Goal: Task Accomplishment & Management: Use online tool/utility

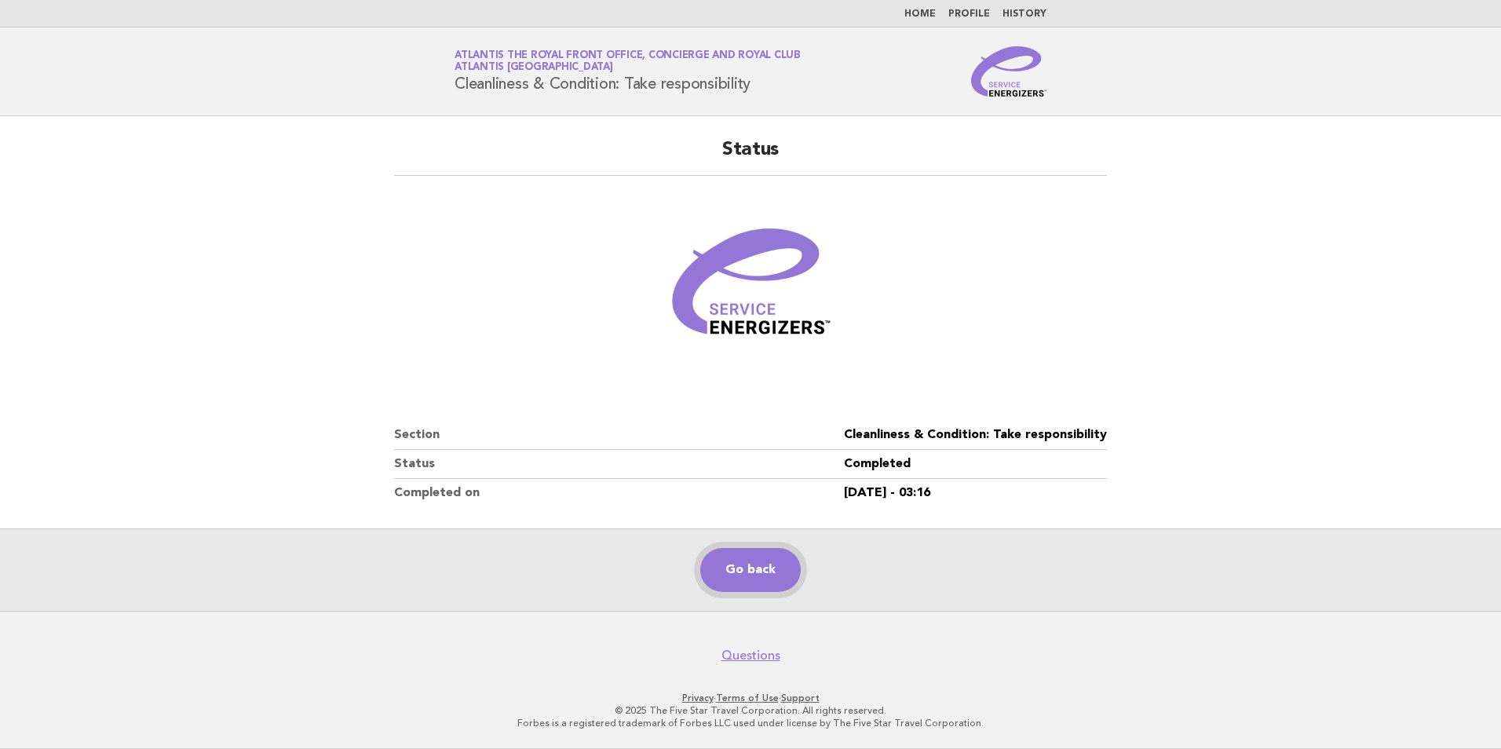
click at [717, 583] on link "Go back" at bounding box center [750, 570] width 100 height 44
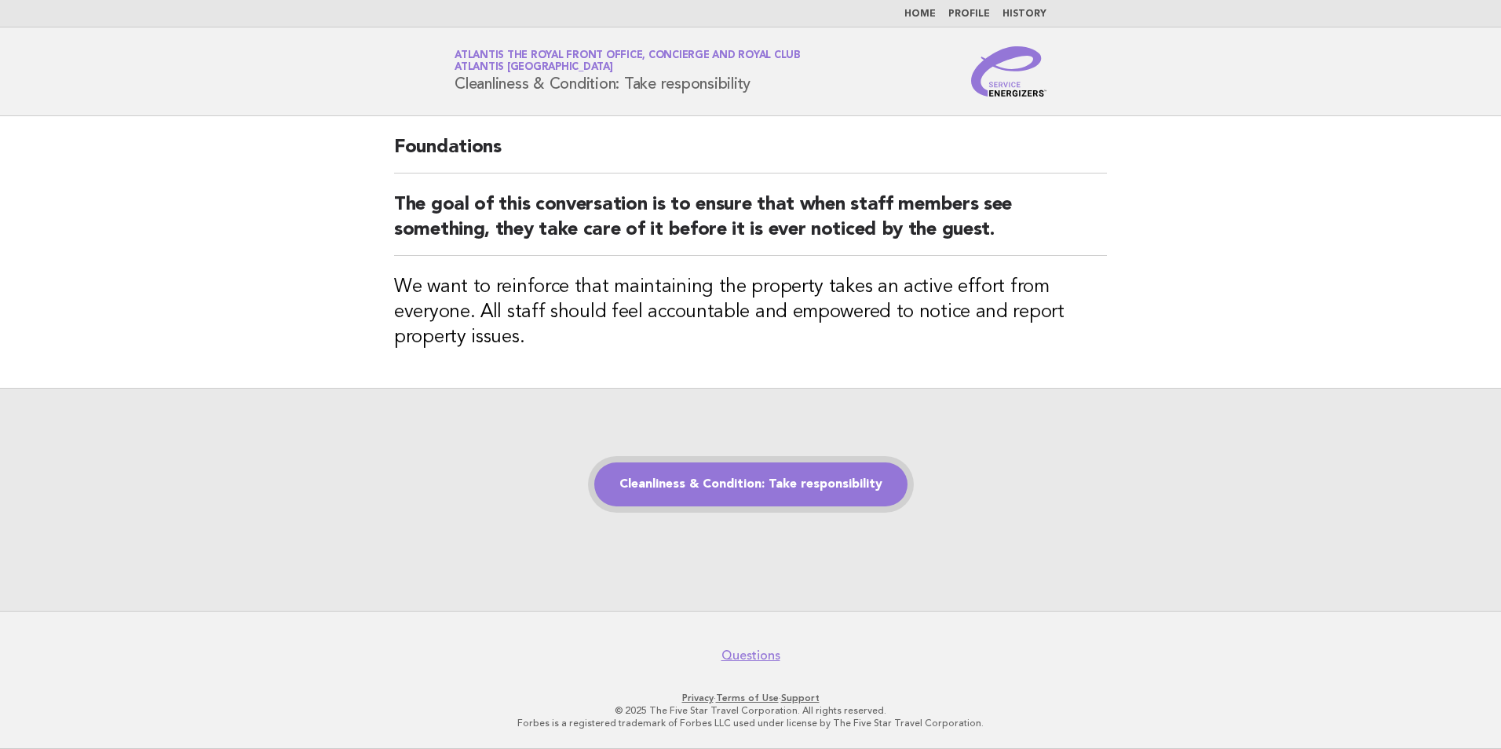
click at [688, 476] on link "Cleanliness & Condition: Take responsibility" at bounding box center [750, 484] width 313 height 44
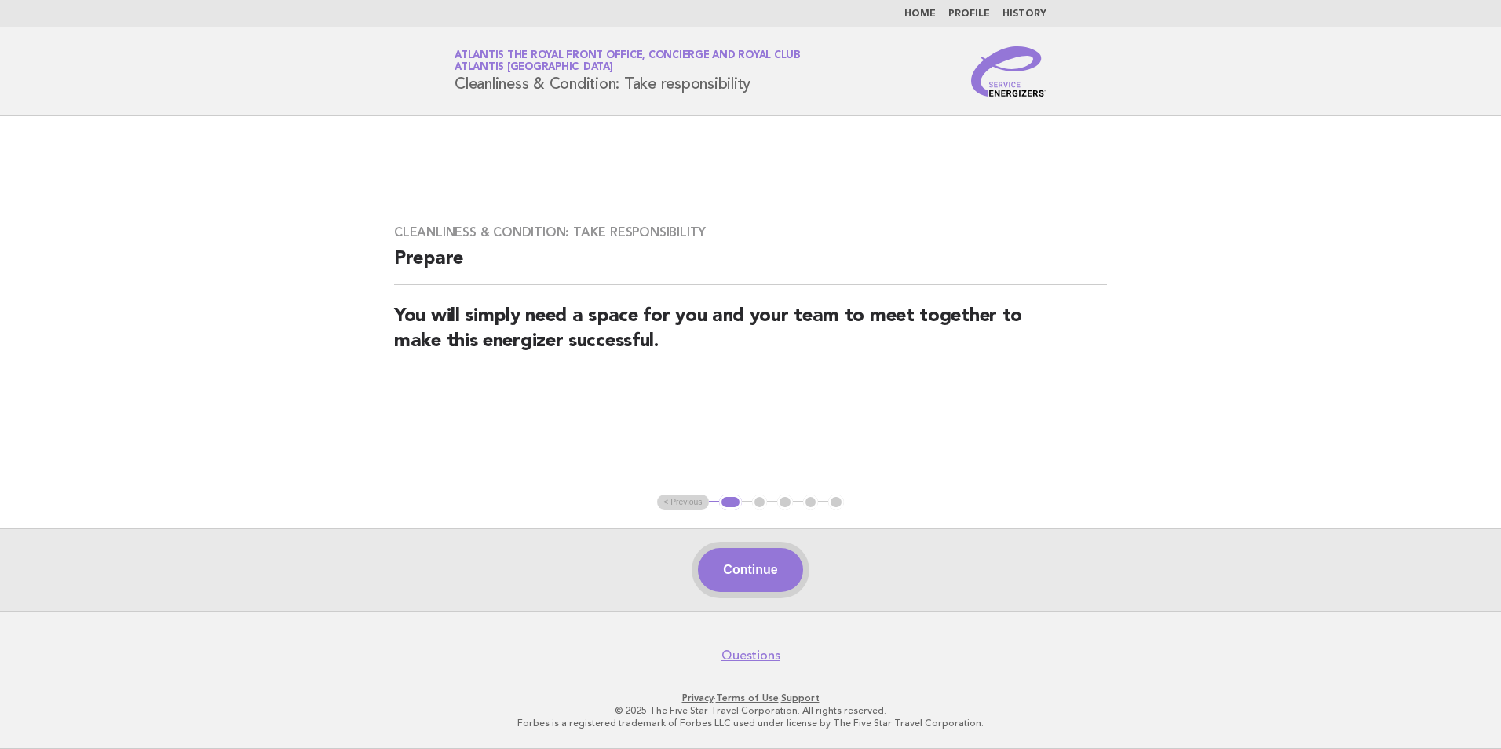
click at [743, 557] on button "Continue" at bounding box center [750, 570] width 104 height 44
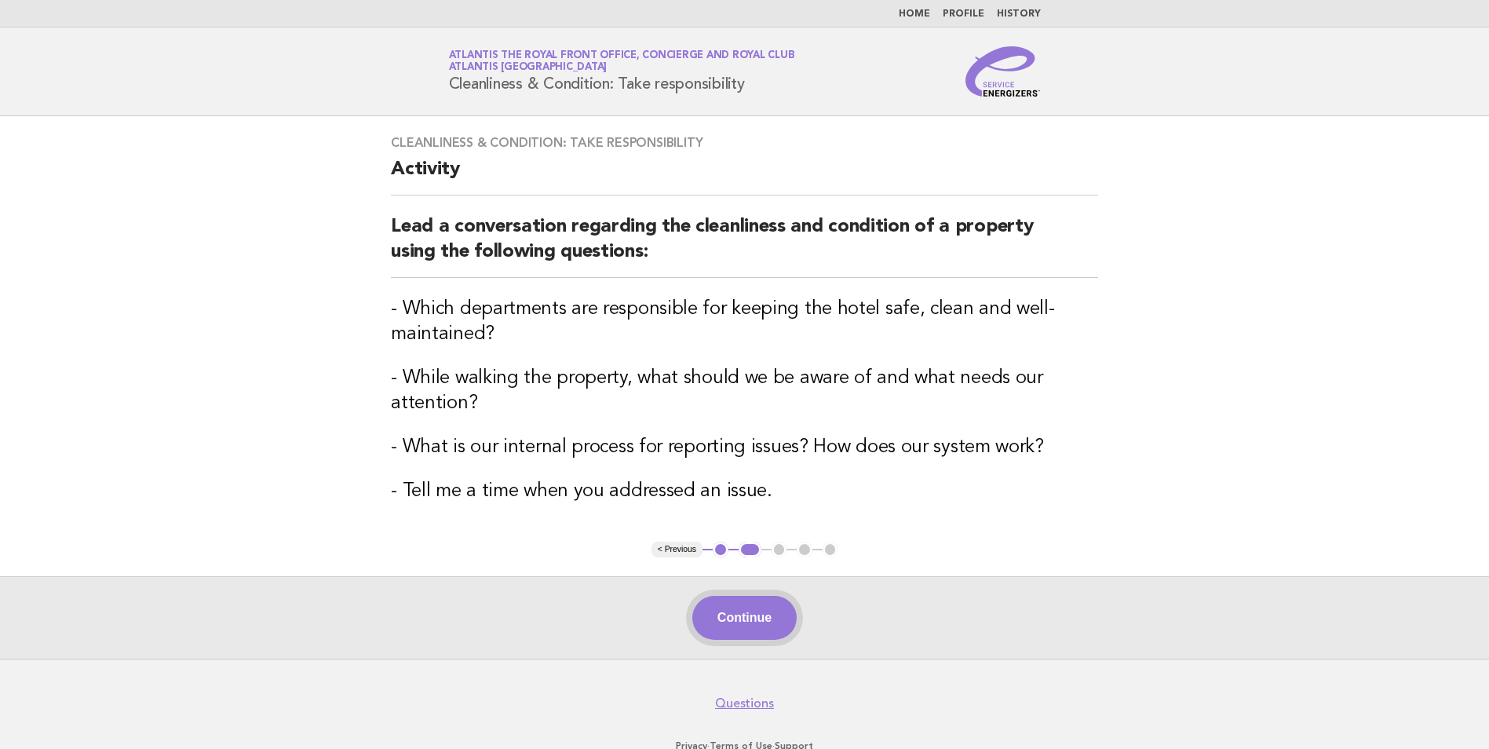
click at [783, 629] on button "Continue" at bounding box center [744, 618] width 104 height 44
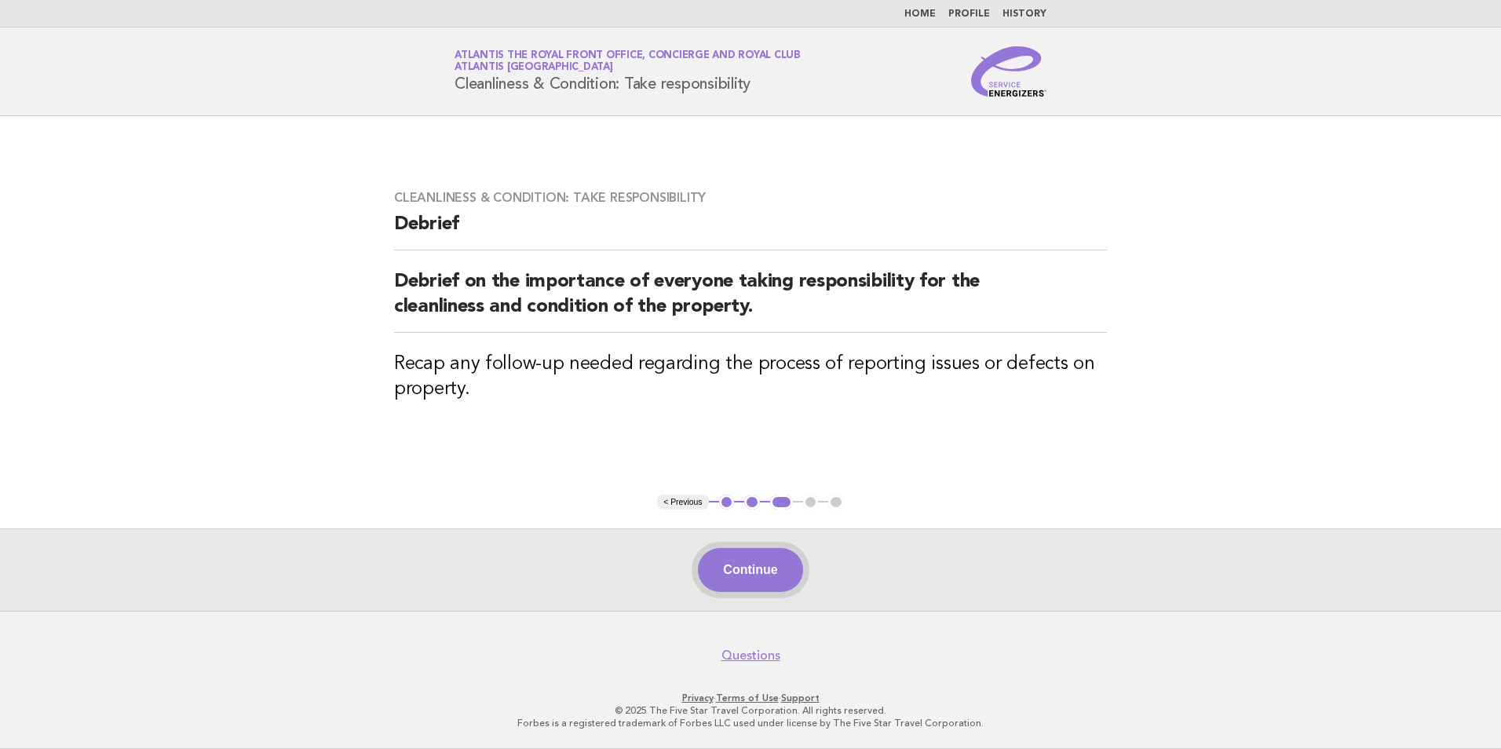
click at [725, 571] on button "Continue" at bounding box center [750, 570] width 104 height 44
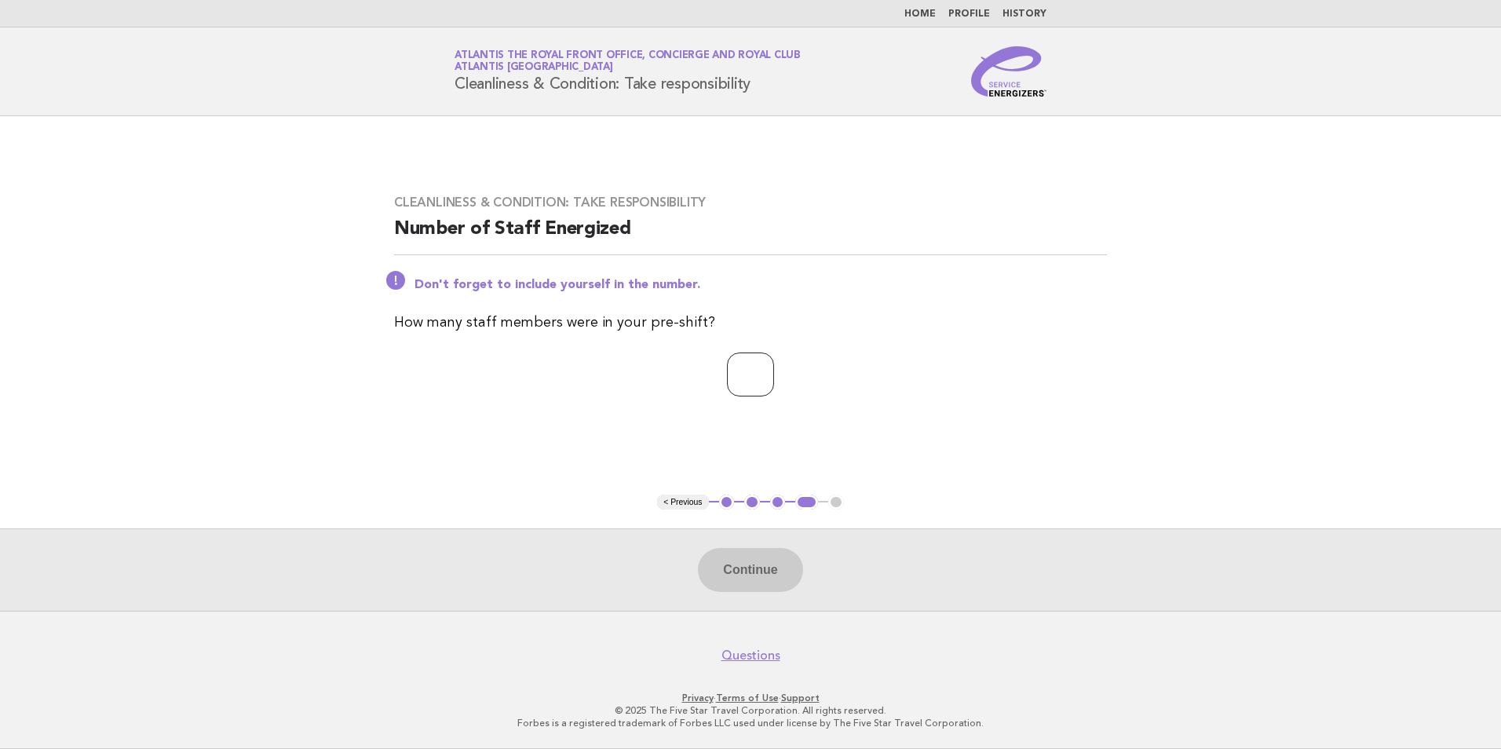
click at [742, 379] on input "number" at bounding box center [750, 374] width 47 height 44
type input "*"
click at [760, 566] on button "Continue" at bounding box center [750, 570] width 104 height 44
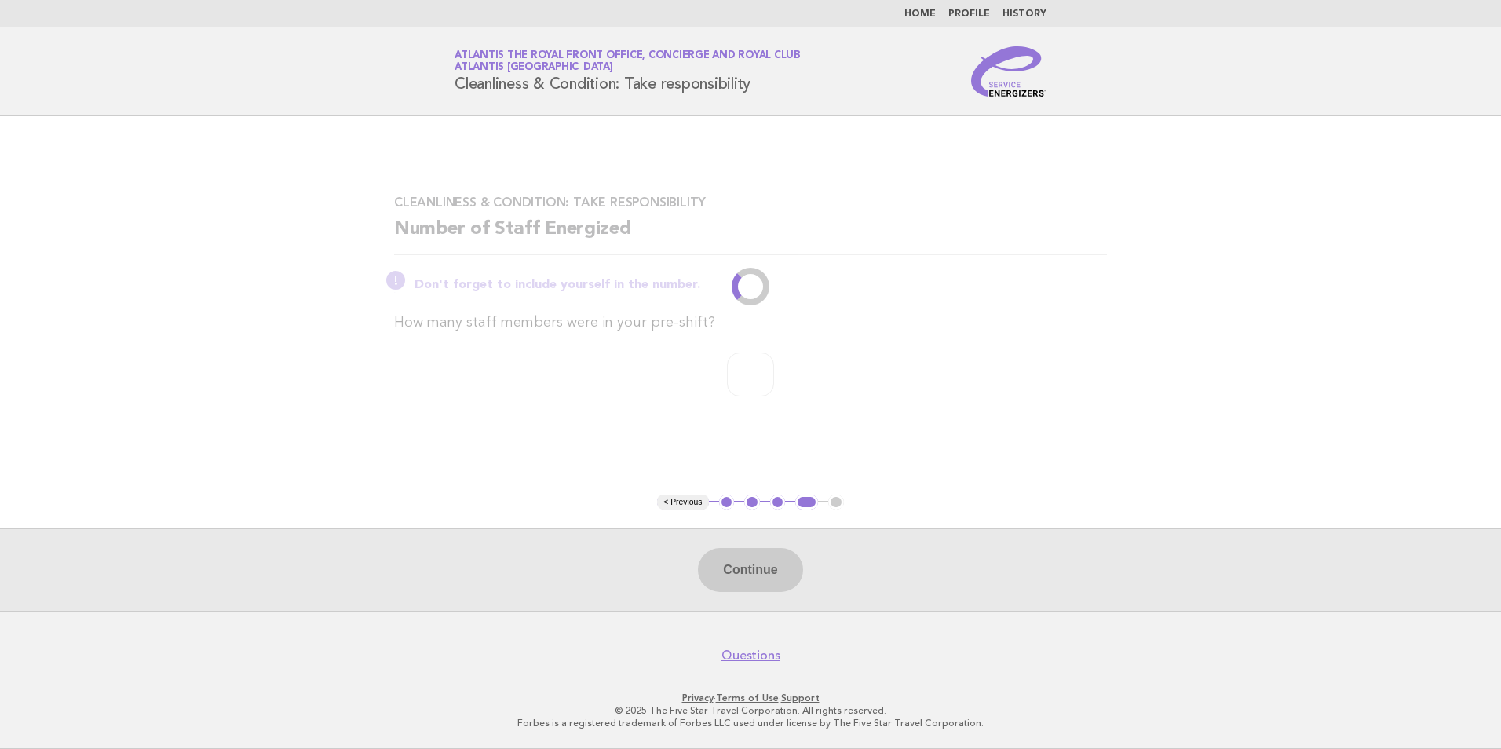
click at [214, 288] on main "Cleanliness & Condition: Take responsibility Number of Staff Energized Don't fo…" at bounding box center [750, 363] width 1501 height 495
